Goal: Find specific page/section: Find specific page/section

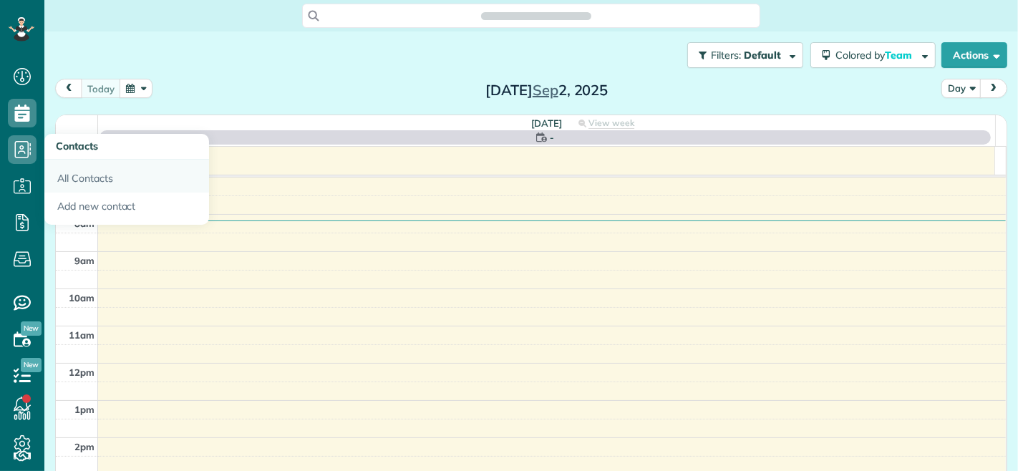
scroll to position [6, 6]
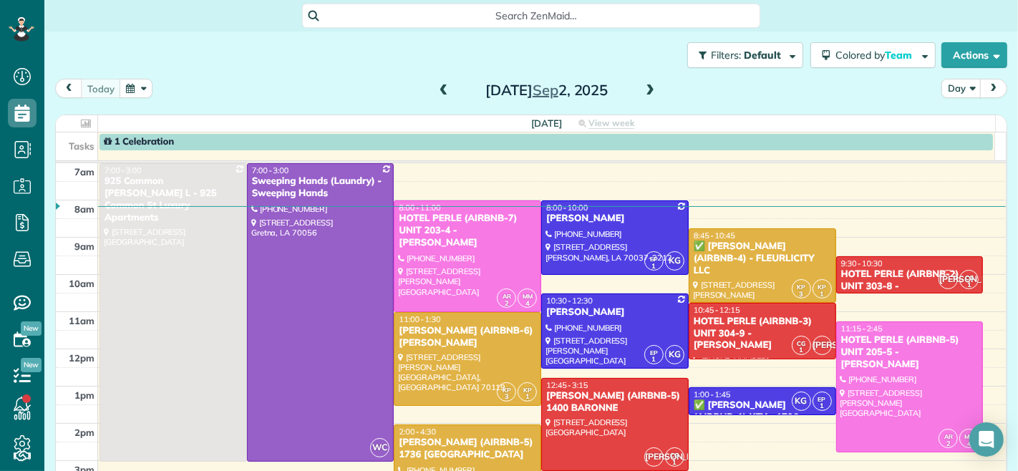
click at [644, 88] on span at bounding box center [650, 90] width 16 height 13
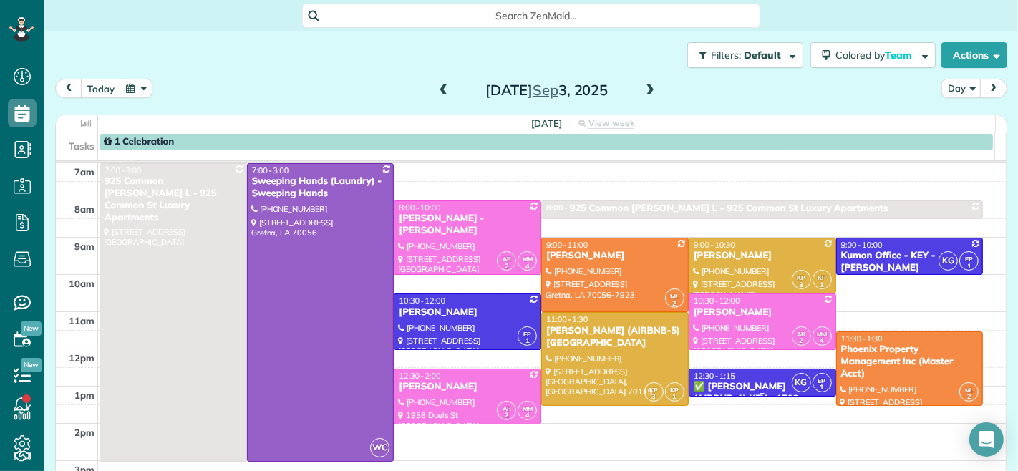
click at [731, 390] on div at bounding box center [762, 393] width 146 height 6
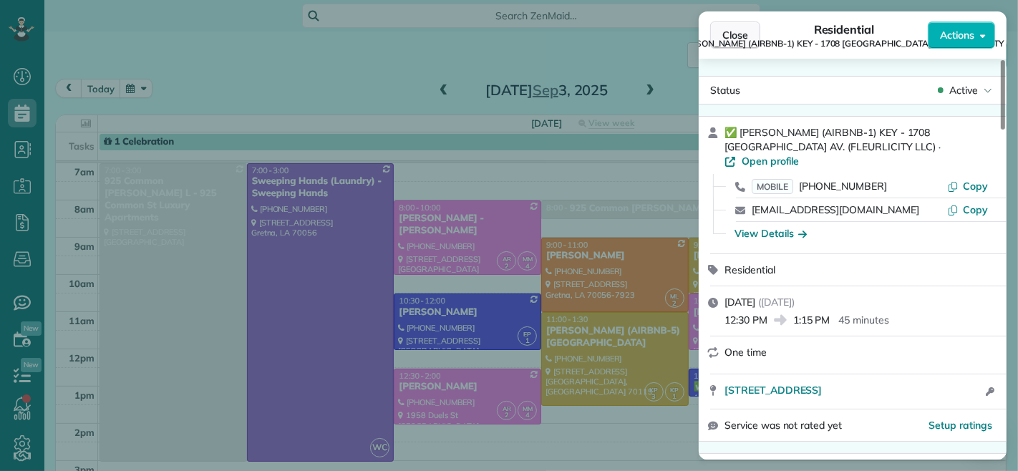
click at [731, 29] on span "Close" at bounding box center [735, 35] width 26 height 14
